Goal: Contribute content: Add original content to the website for others to see

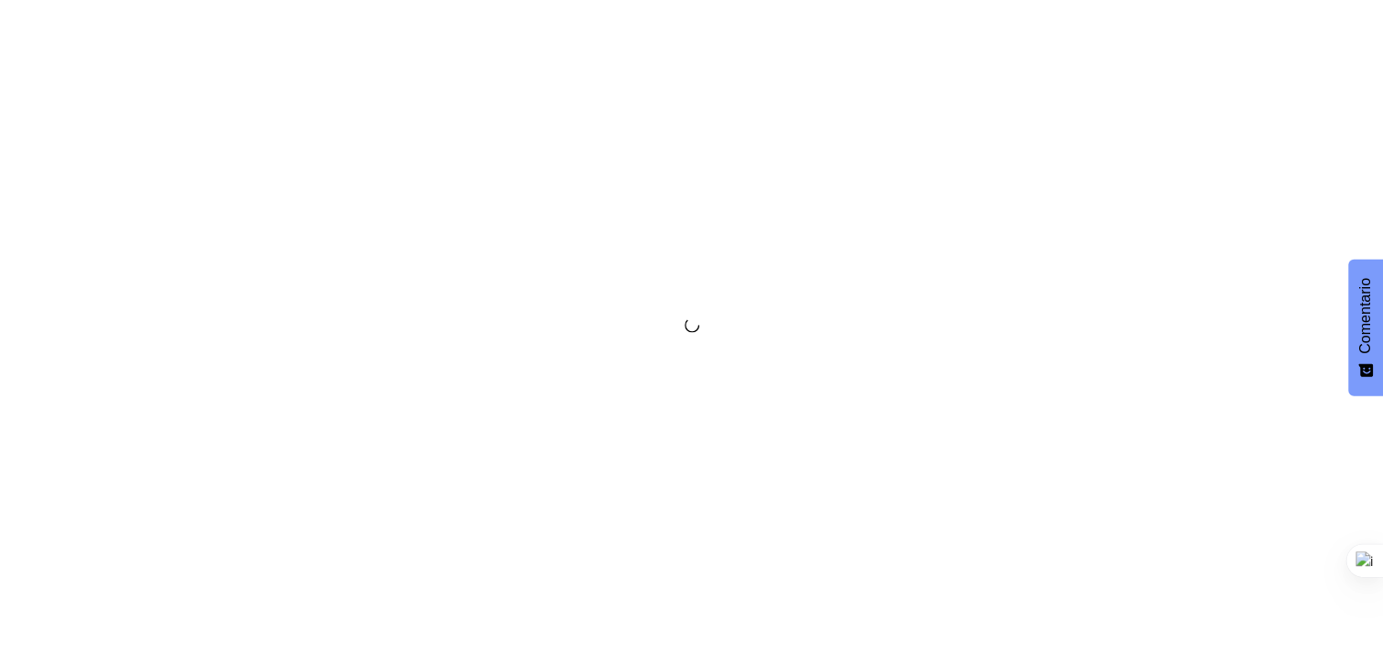
click at [882, 264] on div at bounding box center [691, 327] width 1383 height 655
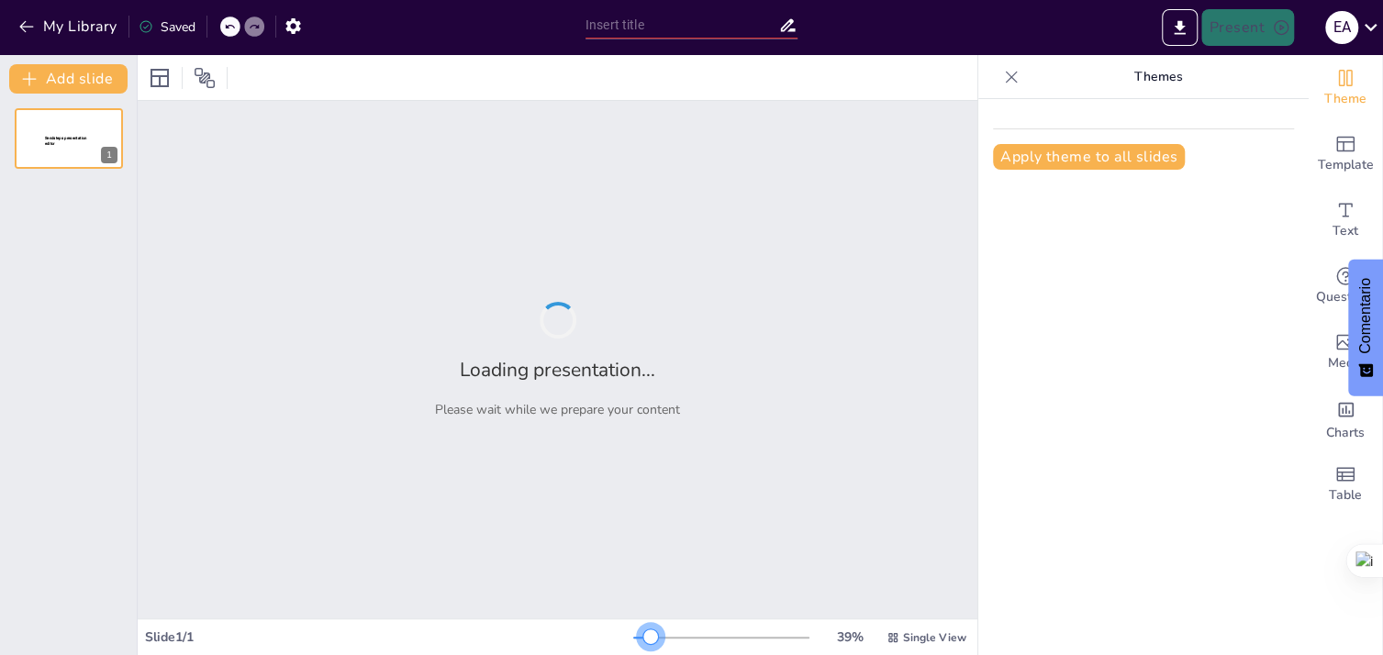
type input "El [DEMOGRAPHIC_DATA]: Principios y Creencias Fundamentales"
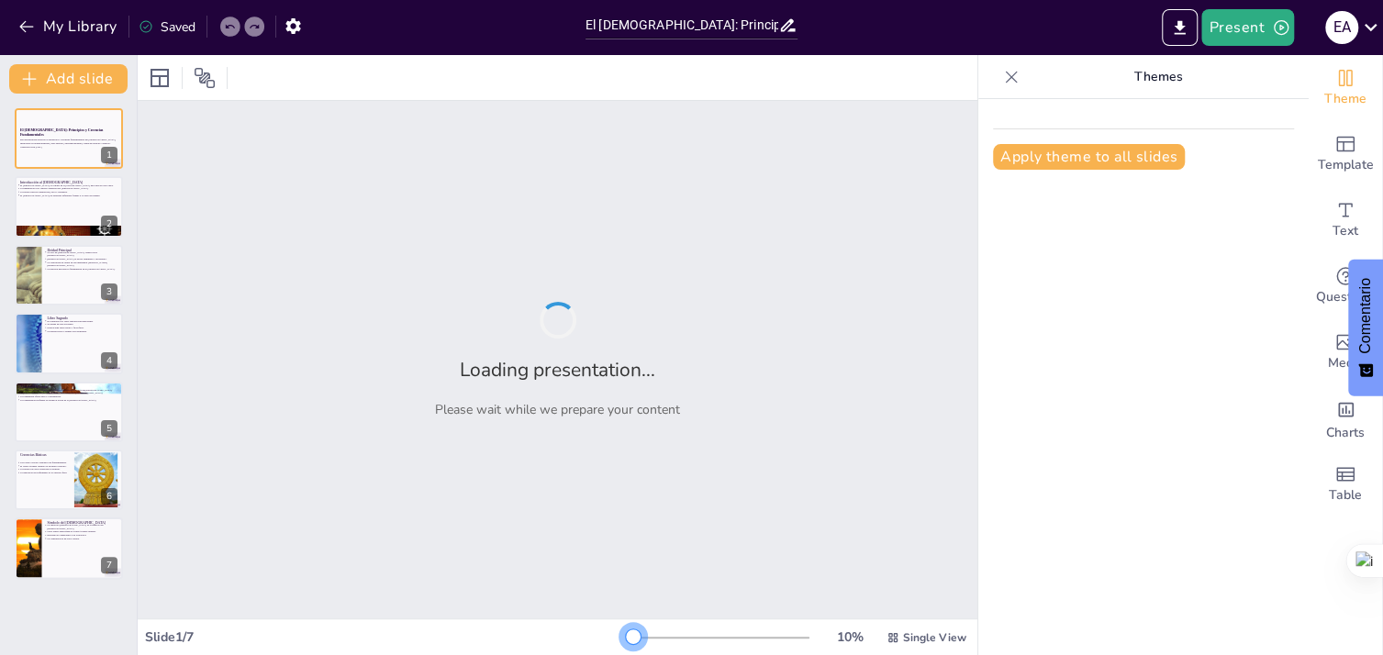
drag, startPoint x: 640, startPoint y: 631, endPoint x: 596, endPoint y: 632, distance: 43.1
click at [596, 632] on div "Slide 1 / 7 10 % Single View" at bounding box center [558, 637] width 840 height 29
click at [46, 226] on div at bounding box center [69, 232] width 110 height 58
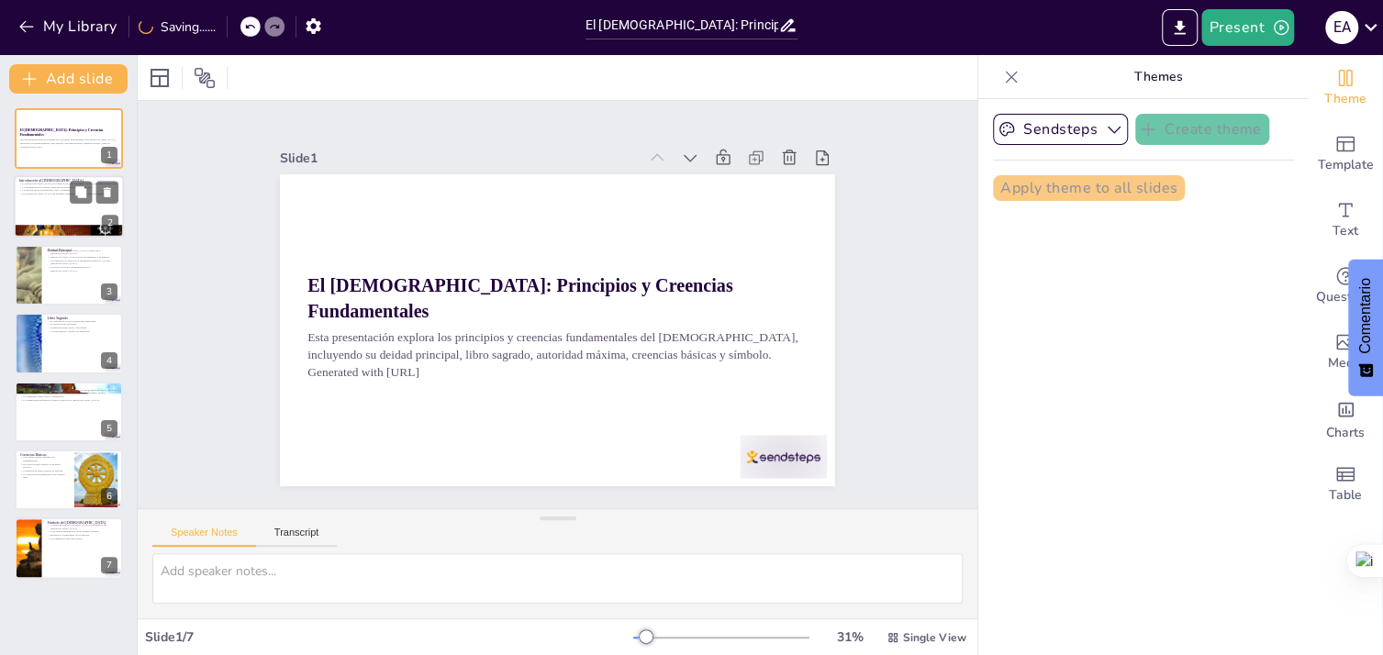
click at [46, 212] on div at bounding box center [69, 207] width 110 height 62
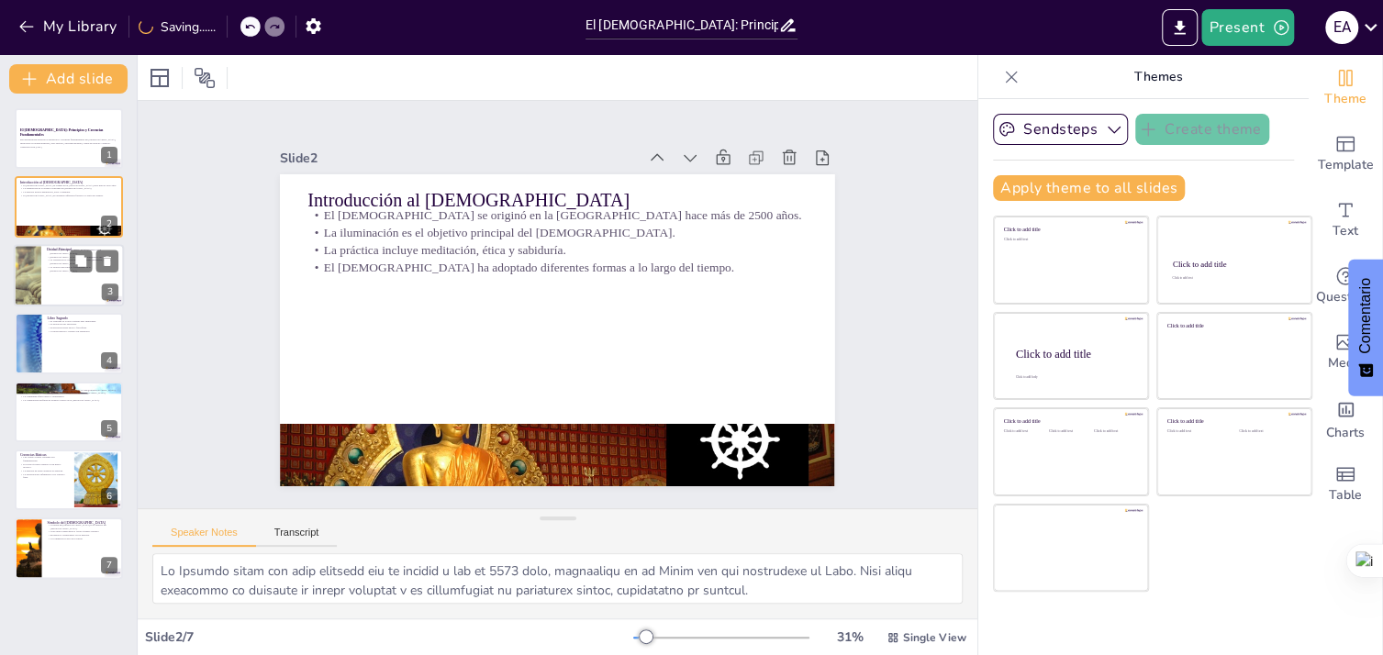
click at [55, 284] on div at bounding box center [69, 275] width 110 height 62
type textarea "La ausencia de un [DEMOGRAPHIC_DATA] creador en el [DEMOGRAPHIC_DATA] es una ca…"
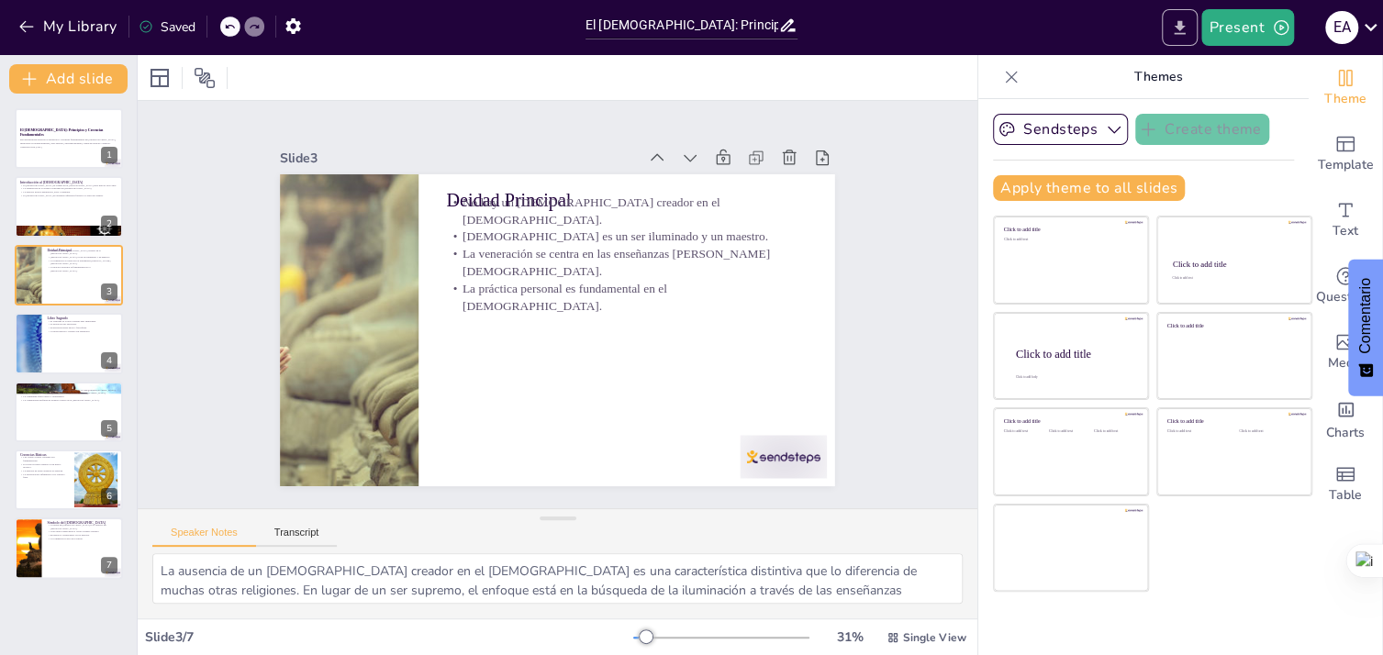
click at [1187, 27] on icon "Export to PowerPoint" at bounding box center [1179, 27] width 19 height 19
click at [1184, 27] on icon "Export to PowerPoint" at bounding box center [1180, 27] width 11 height 14
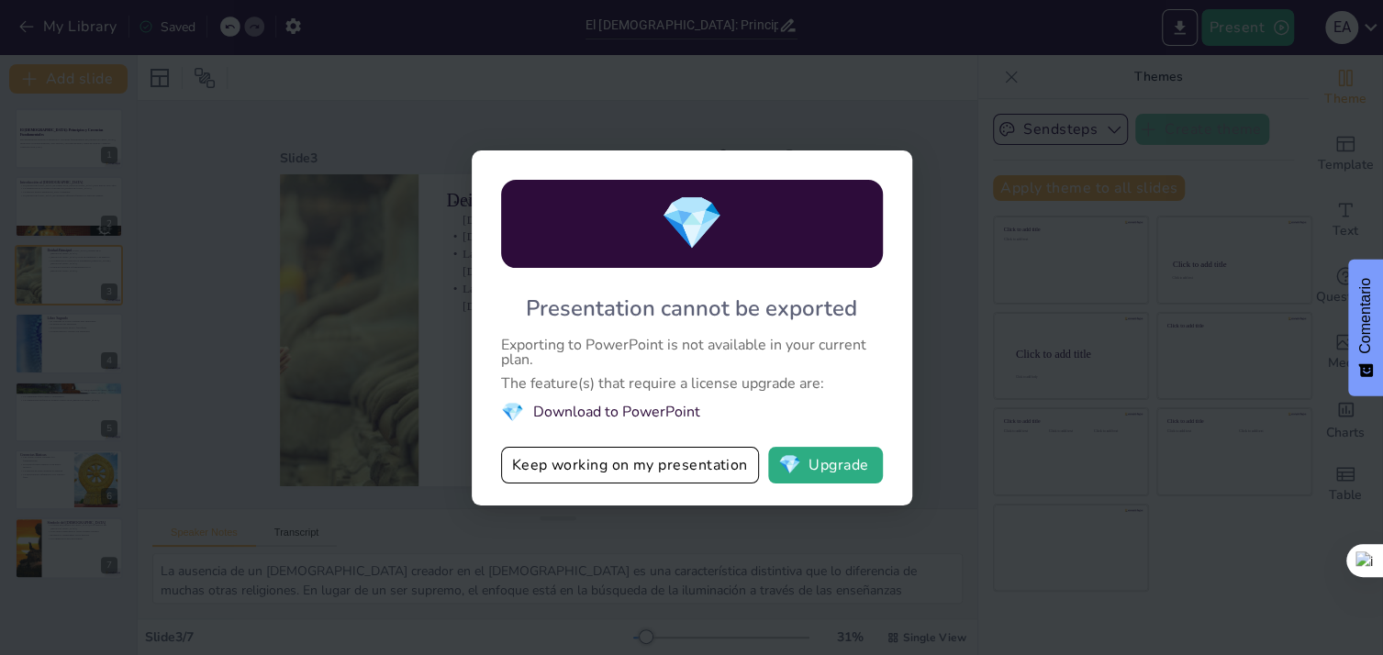
click at [954, 310] on div "💎 Presentation cannot be exported Exporting to PowerPoint is not available in y…" at bounding box center [691, 327] width 1383 height 655
click at [670, 470] on button "Keep working on my presentation" at bounding box center [630, 465] width 258 height 37
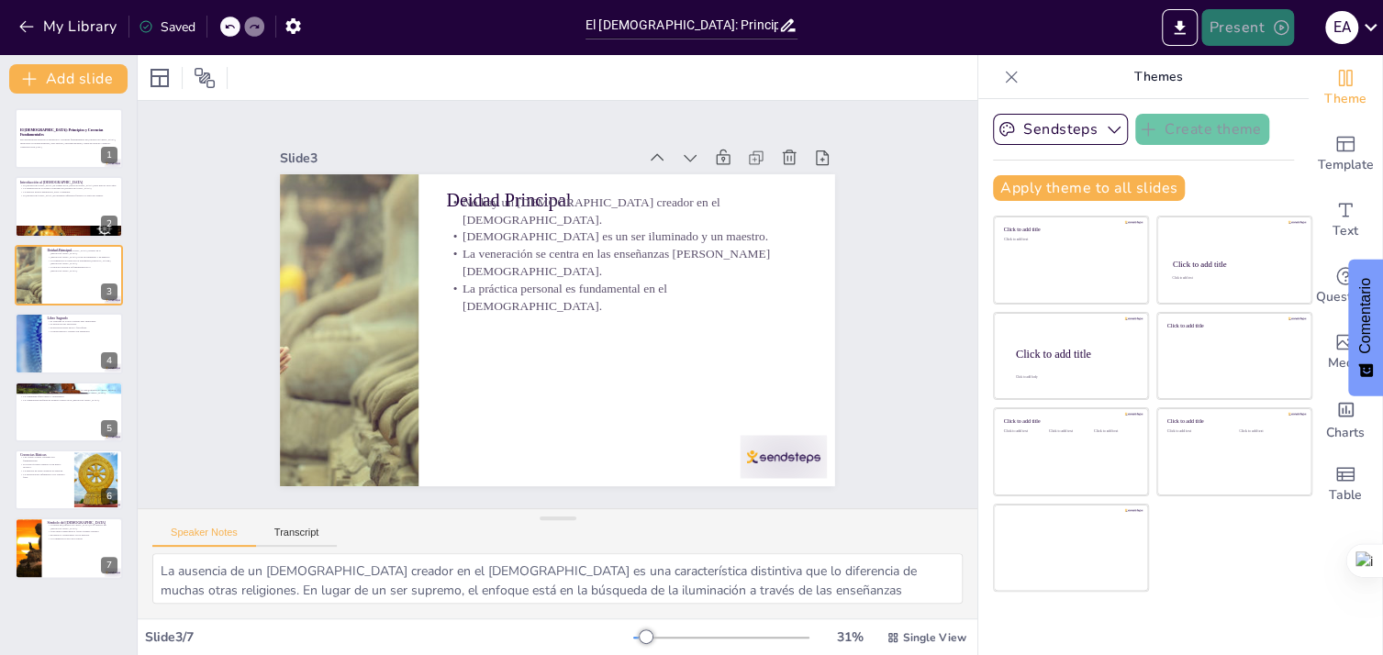
click at [1275, 28] on icon "button" at bounding box center [1281, 27] width 18 height 18
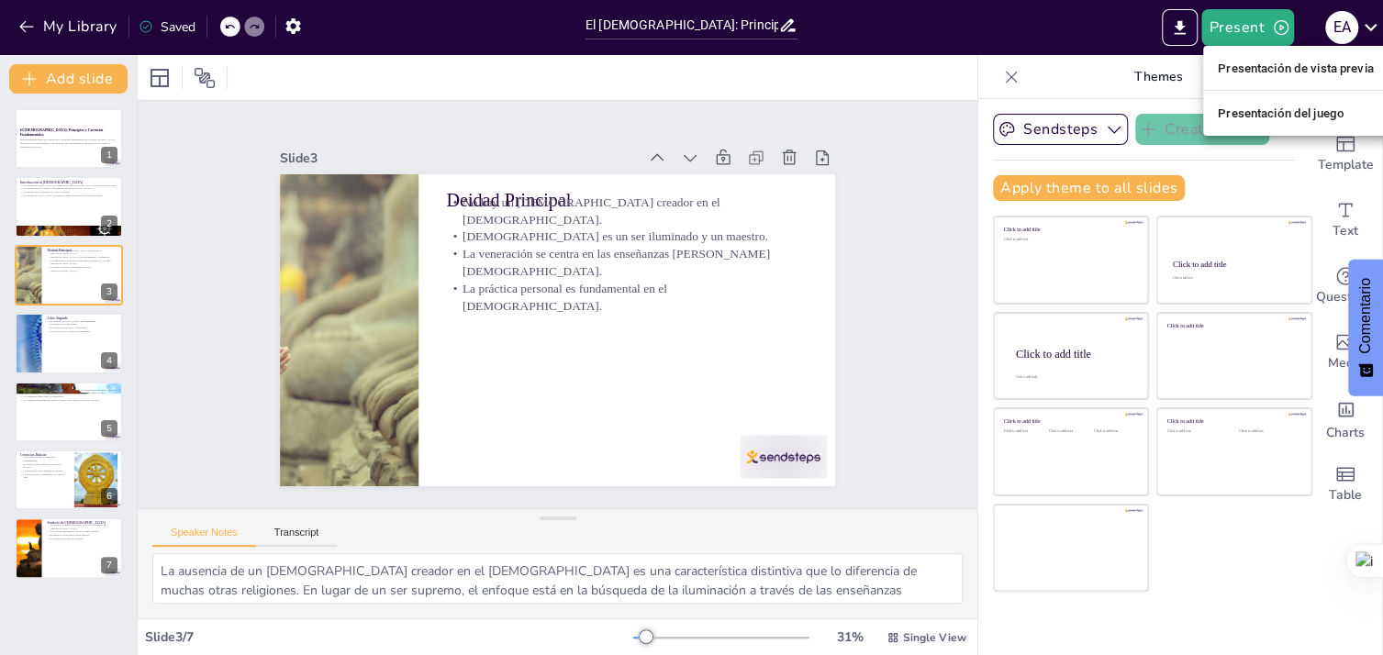
click at [1240, 59] on font "Presentación de vista previa" at bounding box center [1296, 68] width 156 height 18
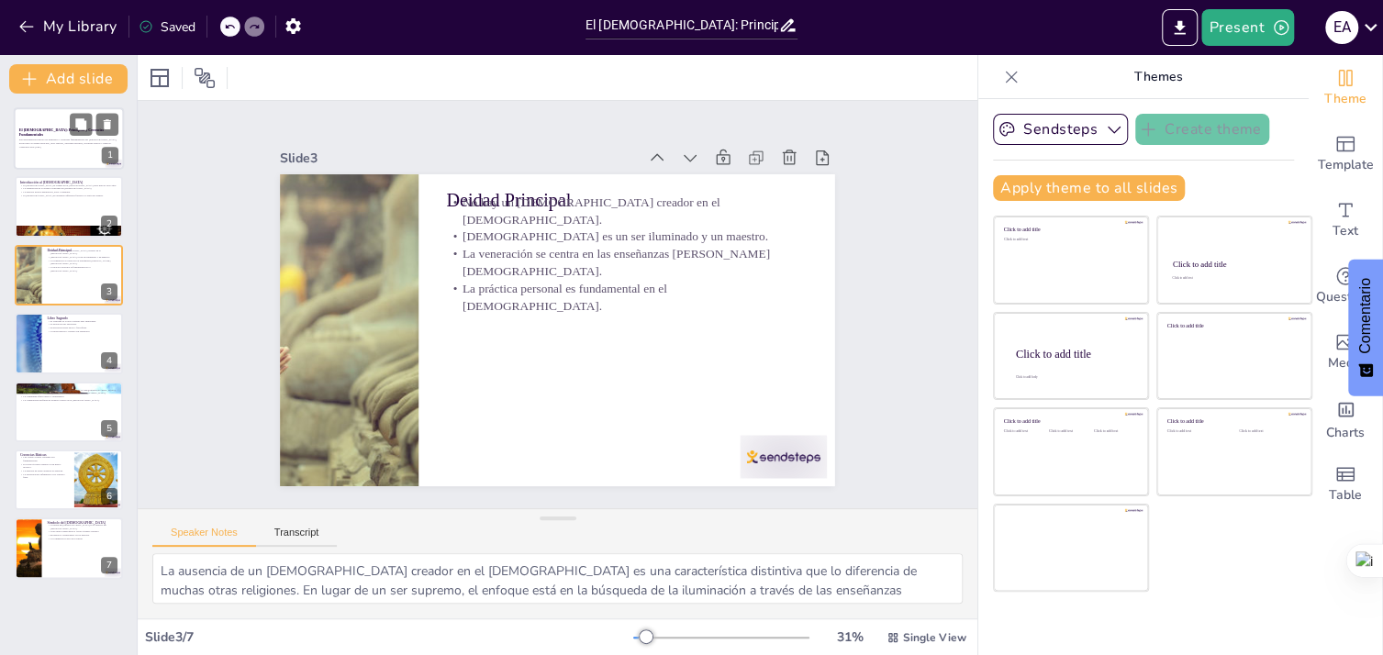
click at [82, 150] on div "Esta presentación explora los principios y creencias fundamentales del [DEMOGRA…" at bounding box center [68, 143] width 99 height 13
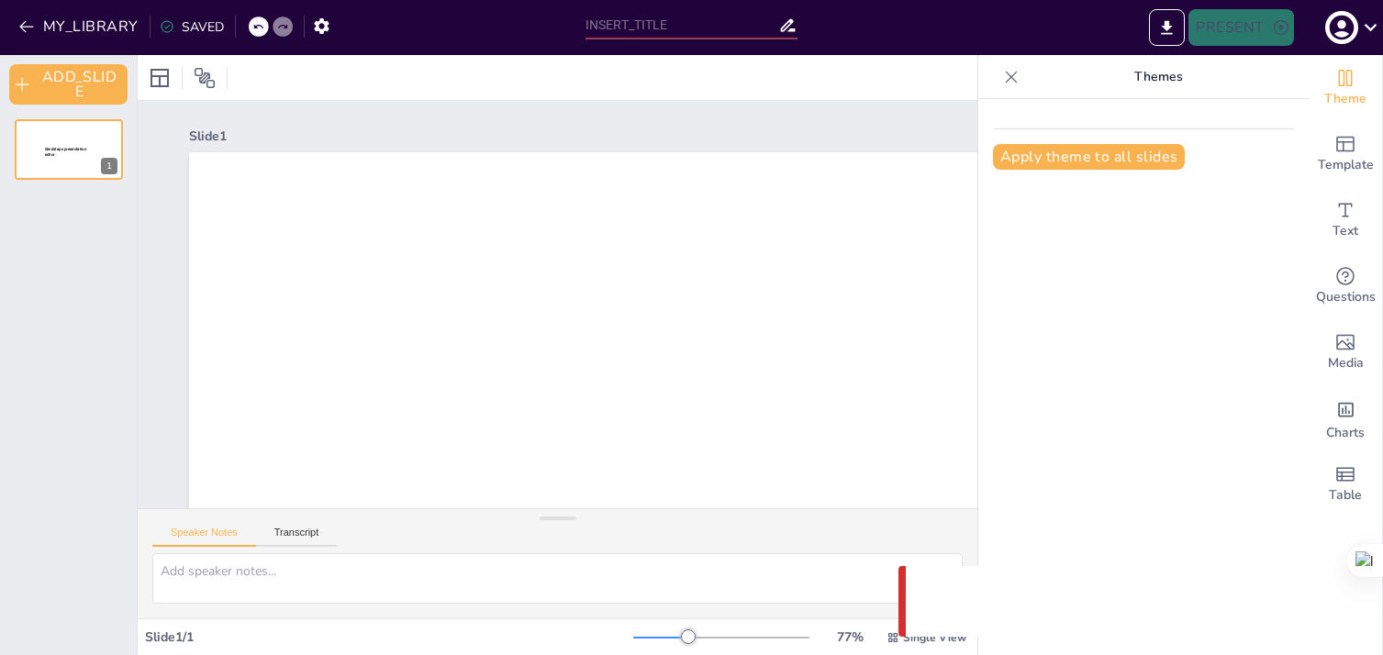
type input "El [DEMOGRAPHIC_DATA]: Principios y Creencias Fundamentales"
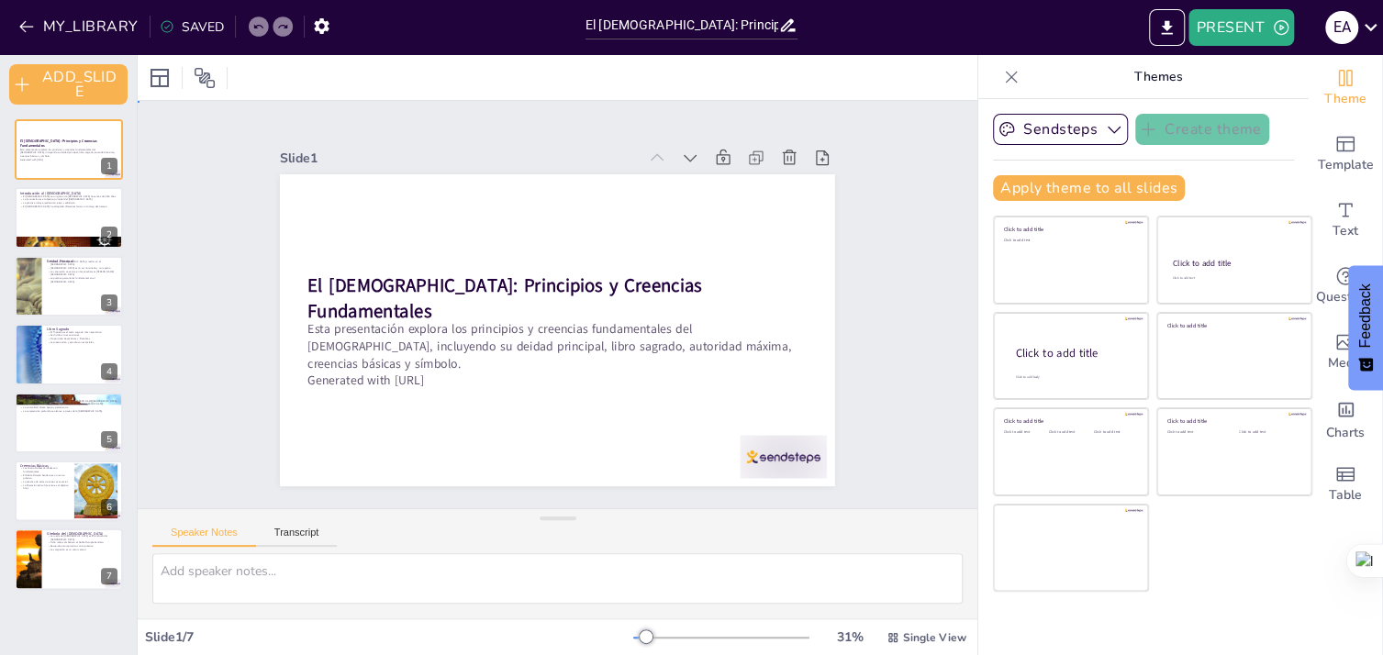
click at [245, 349] on div "Slide 1 El Budismo: Principios y Creencias Fundamentales Esta presentación expl…" at bounding box center [556, 304] width 657 height 363
click at [23, 523] on div "El Budismo: Principios y Creencias Fundamentales Esta presentación explora los …" at bounding box center [68, 354] width 137 height 471
click at [46, 500] on div at bounding box center [69, 491] width 110 height 62
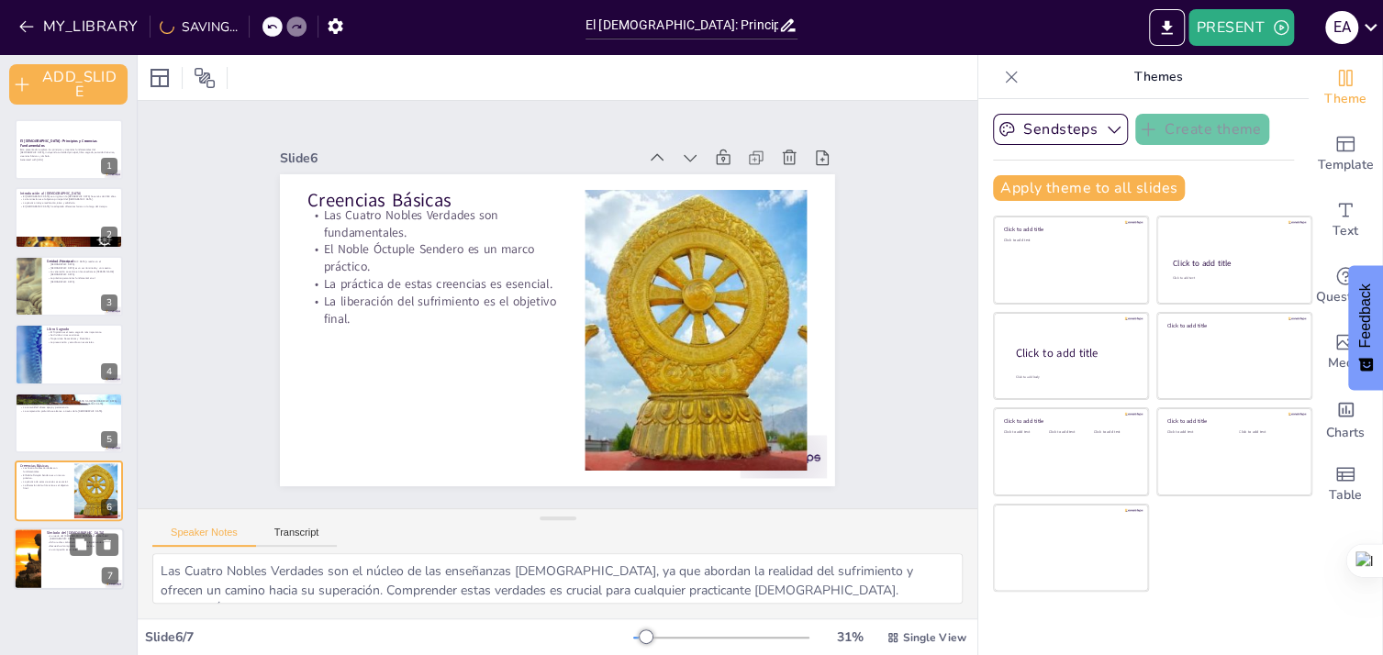
click at [37, 567] on div at bounding box center [28, 560] width 94 height 62
type textarea "La rueda del Dharma es un símbolo poderoso en el Budismo, representando el cami…"
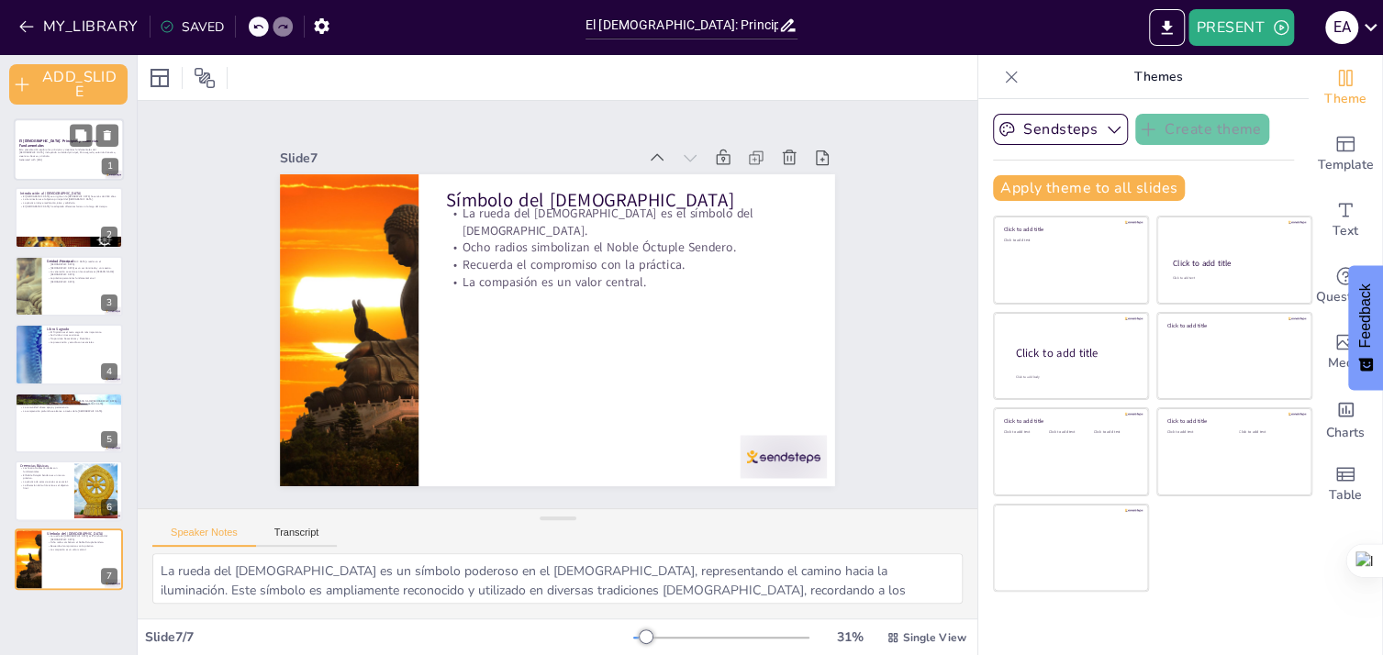
click at [65, 150] on p "Esta presentación explora los principios y creencias fundamentales del [DEMOGRA…" at bounding box center [68, 153] width 99 height 10
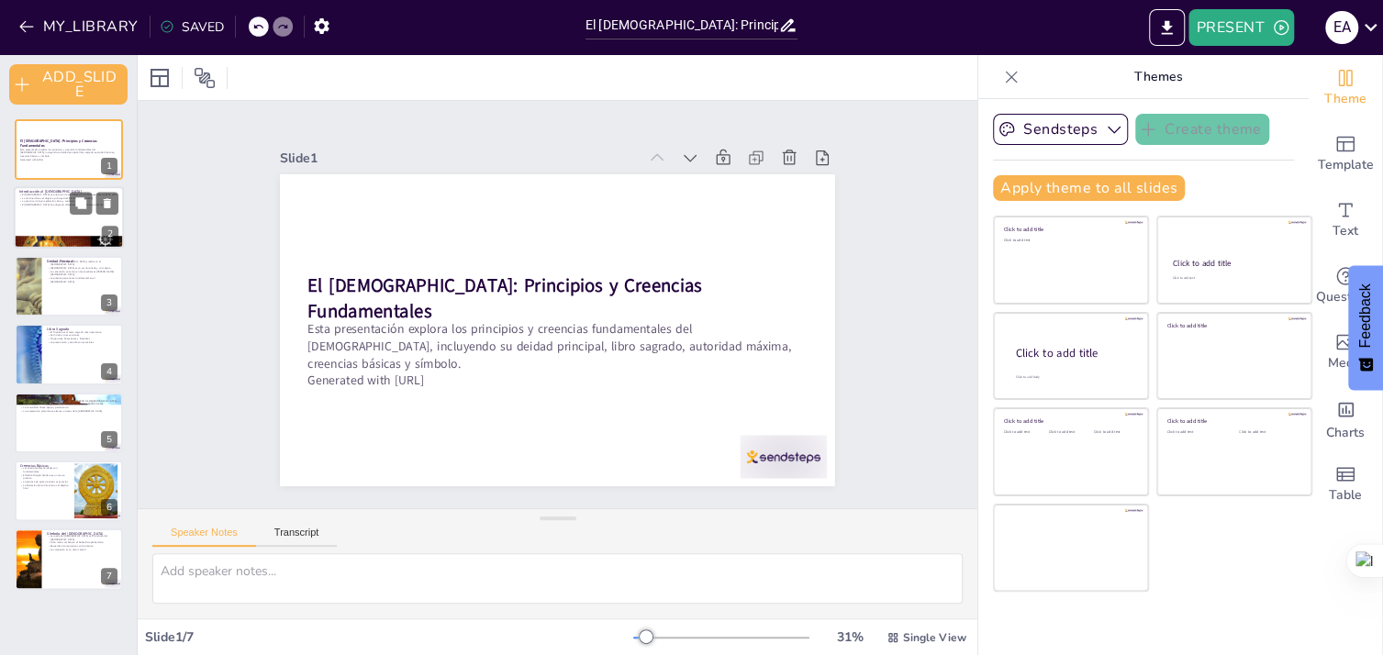
click at [42, 200] on p "La práctica incluye meditación, ética y sabiduría." at bounding box center [68, 202] width 99 height 4
type textarea "El Budismo tiene una rica historia que se remonta a más de 2500 años, comenzand…"
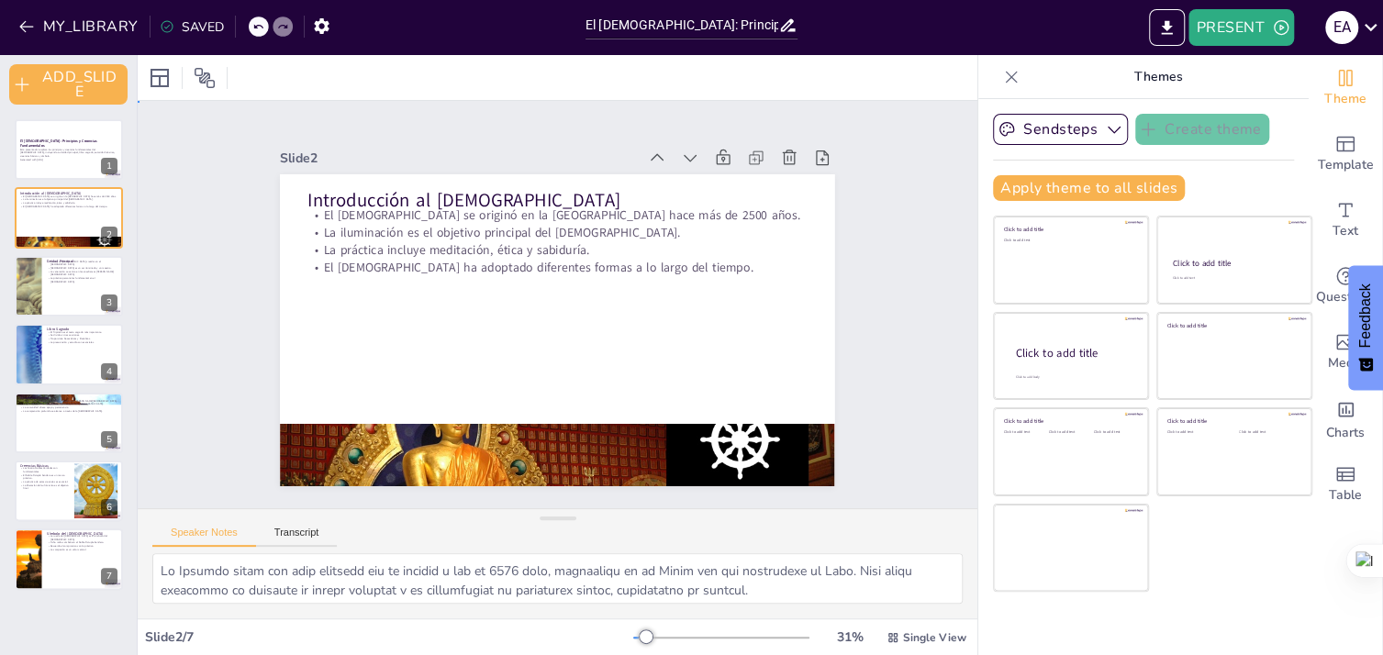
click at [872, 373] on div "Slide 1 El Budismo: Principios y Creencias Fundamentales Esta presentación expl…" at bounding box center [556, 304] width 657 height 363
click at [1166, 30] on icon "EXPORT_TO_POWERPOINT" at bounding box center [1166, 27] width 19 height 19
